Goal: Complete application form

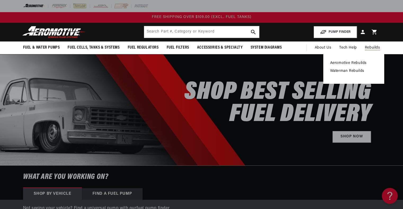
click at [355, 69] on link "Waterman Rebuilds" at bounding box center [353, 71] width 47 height 5
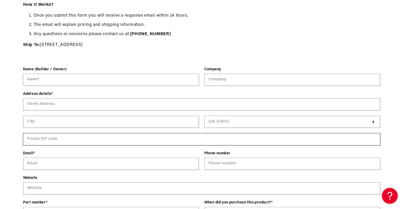
scroll to position [185, 0]
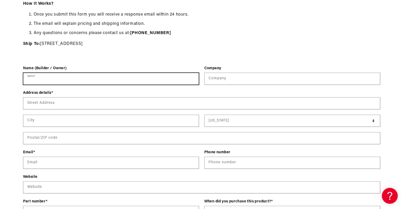
click at [81, 77] on input "Name *" at bounding box center [110, 79] width 175 height 12
click at [84, 80] on input "Name *" at bounding box center [110, 79] width 175 height 12
type input "WILLIAM ECKER"
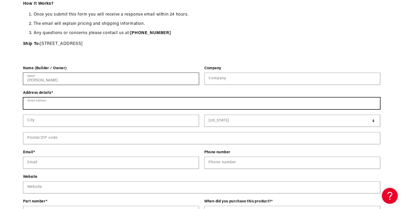
type input "5184 PRESERVATION PLACE"
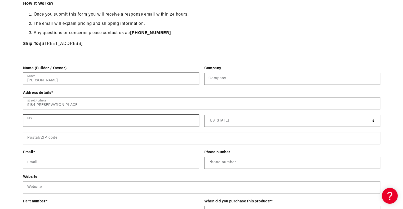
type input "SUN PRAIRIE"
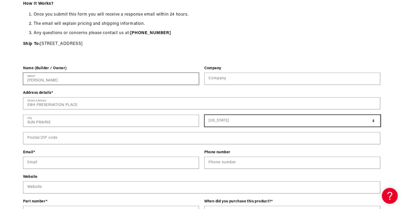
select select "[US_STATE]"
type input "53590"
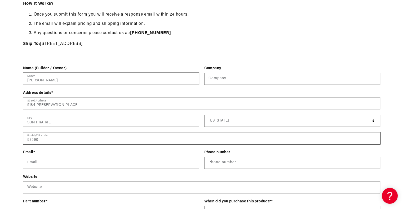
type input "williamfecker@gmail.com"
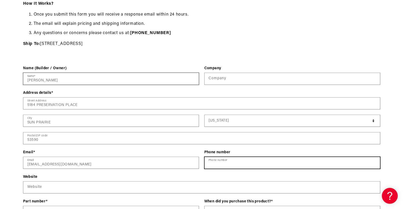
type input "16083181526"
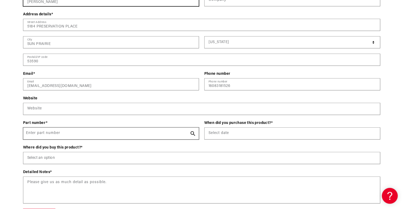
scroll to position [265, 0]
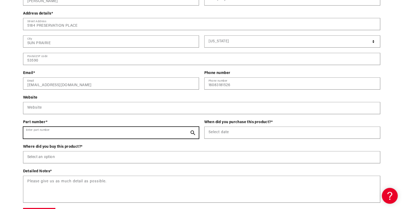
click at [118, 135] on input "Enter part number" at bounding box center [110, 133] width 175 height 12
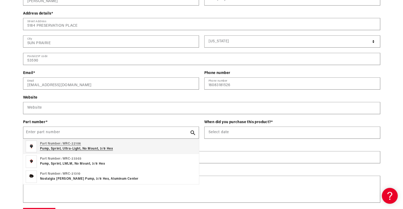
click at [72, 145] on p "Part Number: WRC-22106" at bounding box center [76, 144] width 73 height 5
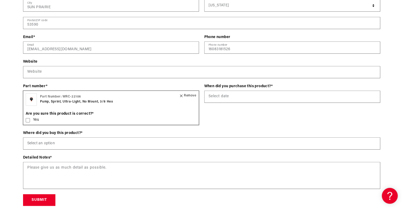
scroll to position [318, 0]
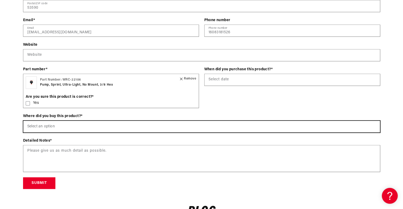
click at [79, 125] on select "Select an option Aeromotiveinc.com Wholesale Dealer (e.g., Summit, JEGS, etc.) …" at bounding box center [201, 127] width 356 height 12
select select "Wholesale Dealer (e.g., Summit, JEGS, etc.)"
click at [23, 121] on select "Select an option Aeromotiveinc.com Wholesale Dealer (e.g., Summit, JEGS, etc.) …" at bounding box center [201, 127] width 356 height 12
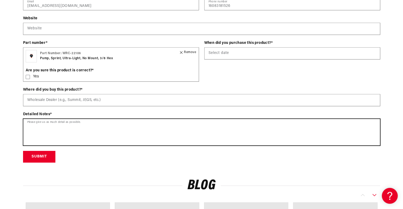
click at [78, 134] on textarea at bounding box center [201, 132] width 356 height 26
type textarea "needs rebuild"
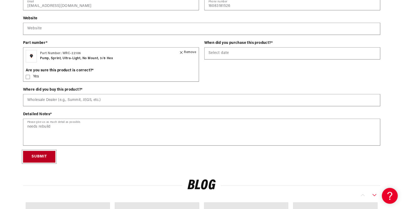
click at [39, 155] on button "Submit" at bounding box center [39, 157] width 32 height 12
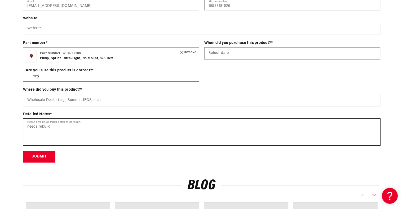
click at [81, 133] on textarea "needs rebuild" at bounding box center [201, 132] width 356 height 26
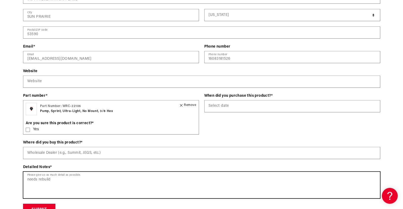
scroll to position [318, 0]
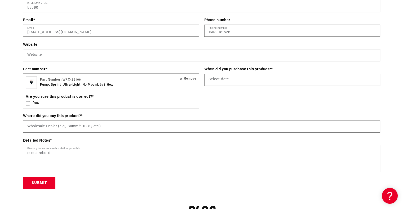
click at [28, 102] on icon at bounding box center [28, 103] width 4 height 4
click at [31, 81] on img at bounding box center [31, 83] width 11 height 12
click at [37, 182] on button "Submit" at bounding box center [39, 184] width 32 height 12
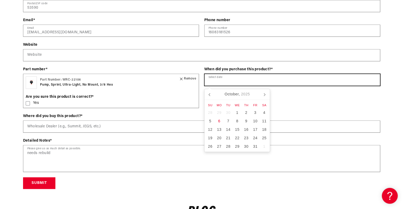
click at [220, 82] on input "text" at bounding box center [291, 80] width 175 height 12
type input "2020"
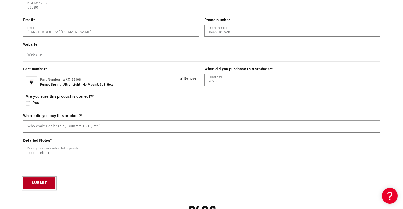
click at [32, 182] on button "Submit" at bounding box center [39, 184] width 32 height 12
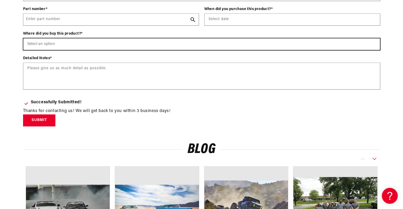
click at [60, 41] on select "Select an option Aeromotiveinc.com Wholesale Dealer (e.g., Summit, JEGS, etc.) …" at bounding box center [201, 44] width 356 height 12
select select "Wholesale Dealer (e.g., Summit, JEGS, etc.)"
click at [23, 38] on select "Select an option [DOMAIN_NAME] Wholesale Dealer (e.g., Summit, JEGS, etc.) Amaz…" at bounding box center [201, 44] width 356 height 12
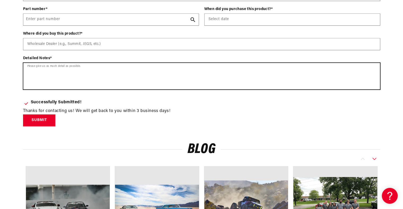
click at [49, 76] on textarea at bounding box center [201, 76] width 356 height 26
type textarea "needs rebuild"
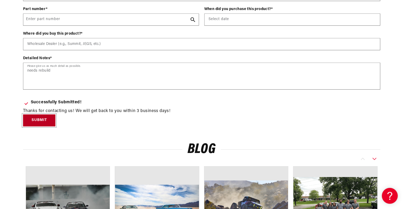
click at [37, 116] on button "Submit" at bounding box center [39, 121] width 32 height 12
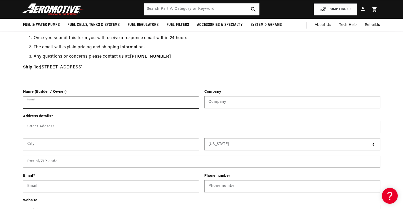
scroll to position [161, 0]
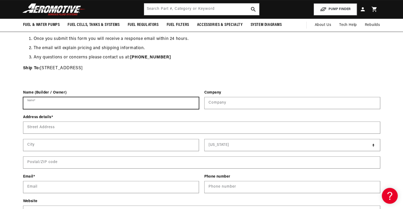
click at [57, 101] on input "Name *" at bounding box center [110, 103] width 175 height 12
type input "WILLIAM ECKER"
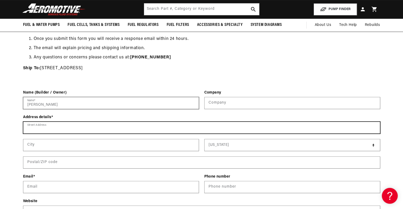
type input "5184 PRESERVATION PLACE"
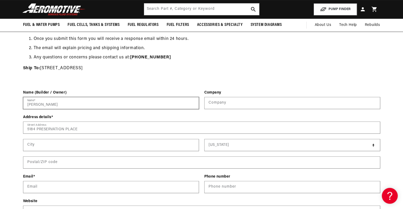
type input "SUN PRAIRIE"
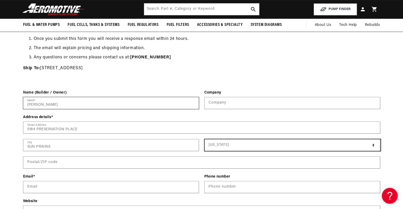
select select "[US_STATE]"
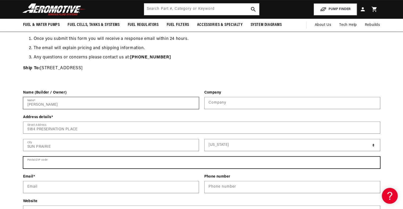
type input "53590"
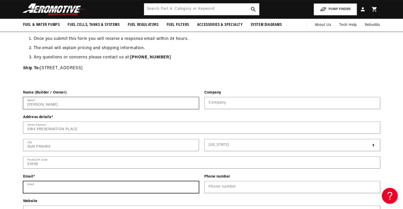
type input "williamfecker@gmail.com"
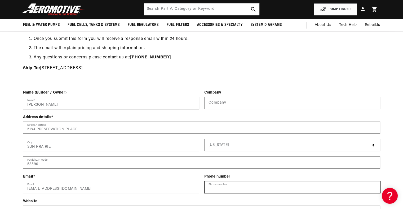
type input "16083181526"
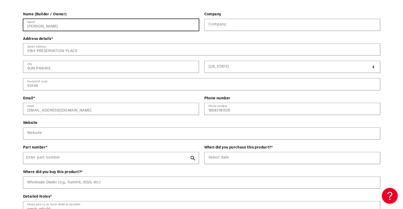
scroll to position [240, 0]
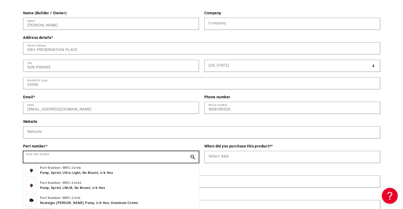
click at [71, 157] on input "Enter part number" at bounding box center [110, 157] width 175 height 12
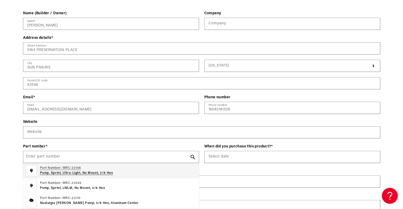
click at [71, 169] on p "Part Number: WRC-22106" at bounding box center [76, 168] width 73 height 5
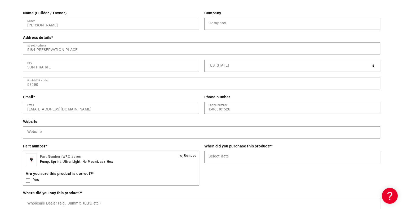
click at [27, 179] on icon at bounding box center [28, 181] width 4 height 4
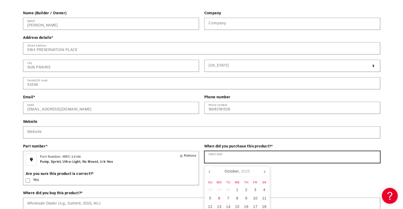
click at [209, 155] on input "text" at bounding box center [291, 157] width 175 height 12
click at [239, 151] on input "2020" at bounding box center [291, 157] width 175 height 12
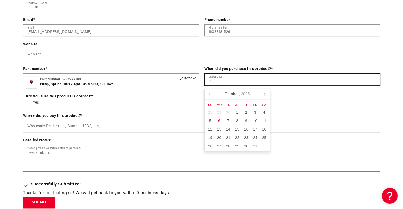
scroll to position [320, 0]
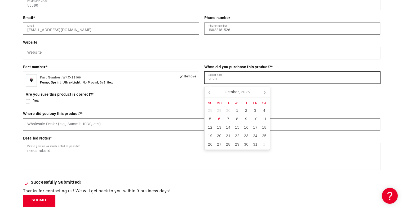
type input "2020"
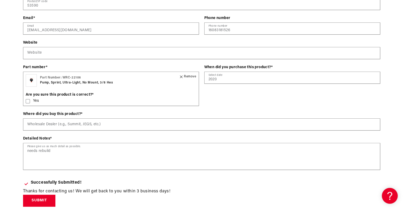
click at [149, 197] on form "Name (Builder / Owner) WILLIAM ECKER Name * Company Company Address details * 5…" at bounding box center [201, 69] width 357 height 276
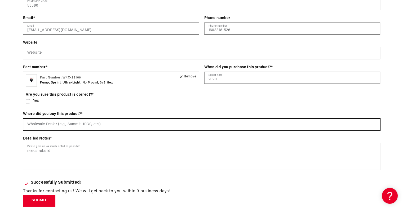
click at [62, 123] on select "Select an option Aeromotiveinc.com Wholesale Dealer (e.g., Summit, JEGS, etc.) …" at bounding box center [201, 125] width 356 height 12
click at [23, 119] on select "Select an option Aeromotiveinc.com Wholesale Dealer (e.g., Summit, JEGS, etc.) …" at bounding box center [201, 125] width 356 height 12
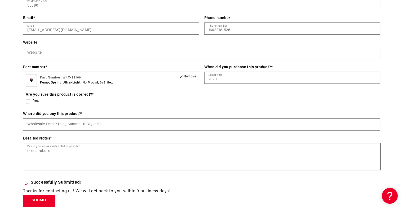
click at [81, 156] on textarea "needs rebuild" at bounding box center [201, 157] width 356 height 26
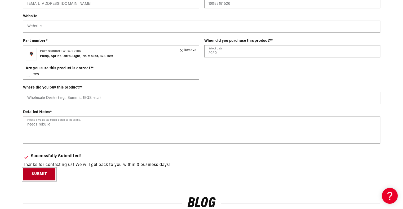
click at [42, 171] on button "Submit" at bounding box center [39, 175] width 32 height 12
